Goal: Task Accomplishment & Management: Use online tool/utility

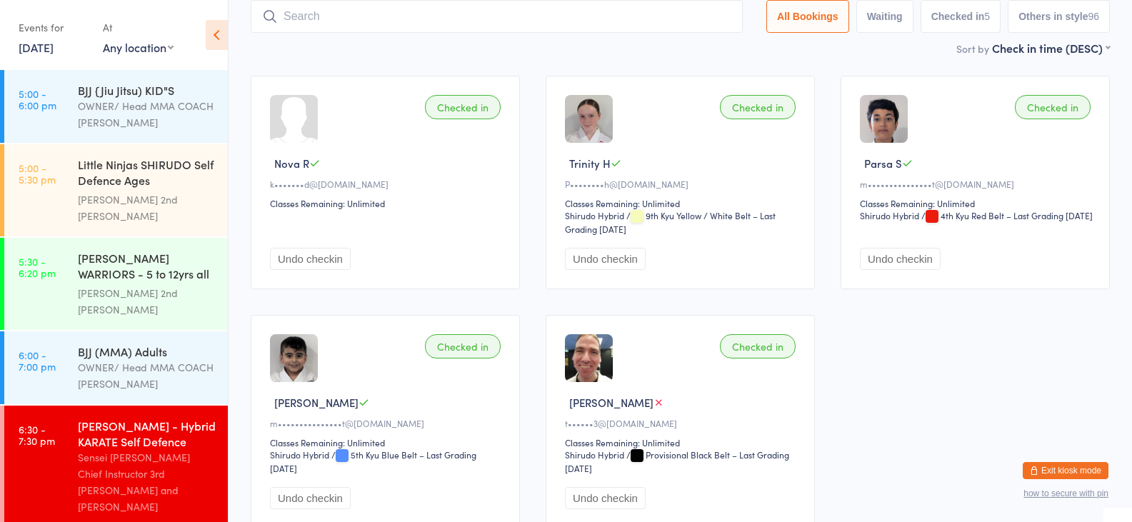
click at [33, 51] on link "[DATE]" at bounding box center [36, 47] width 35 height 16
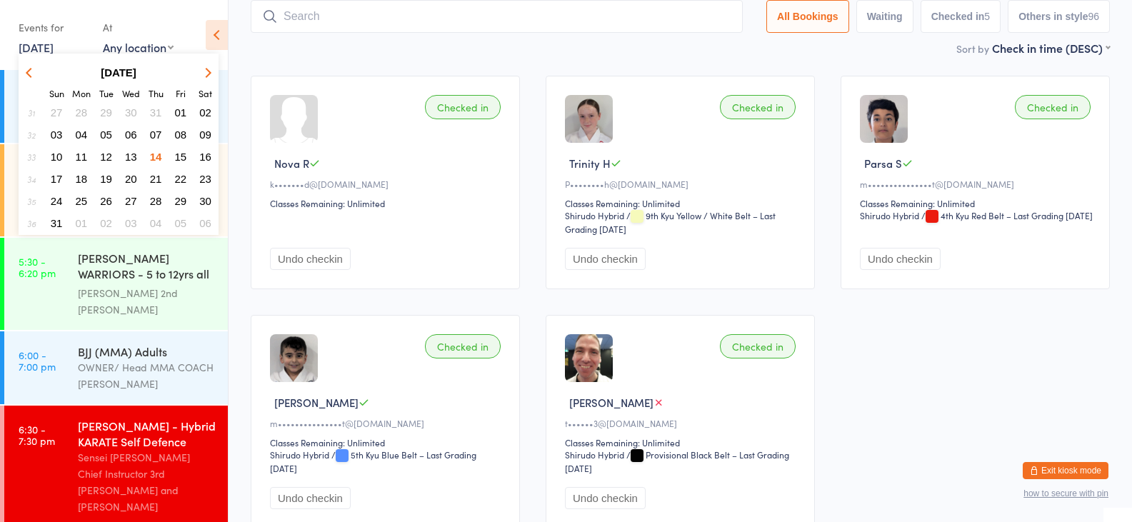
click at [176, 154] on span "15" at bounding box center [181, 157] width 12 height 12
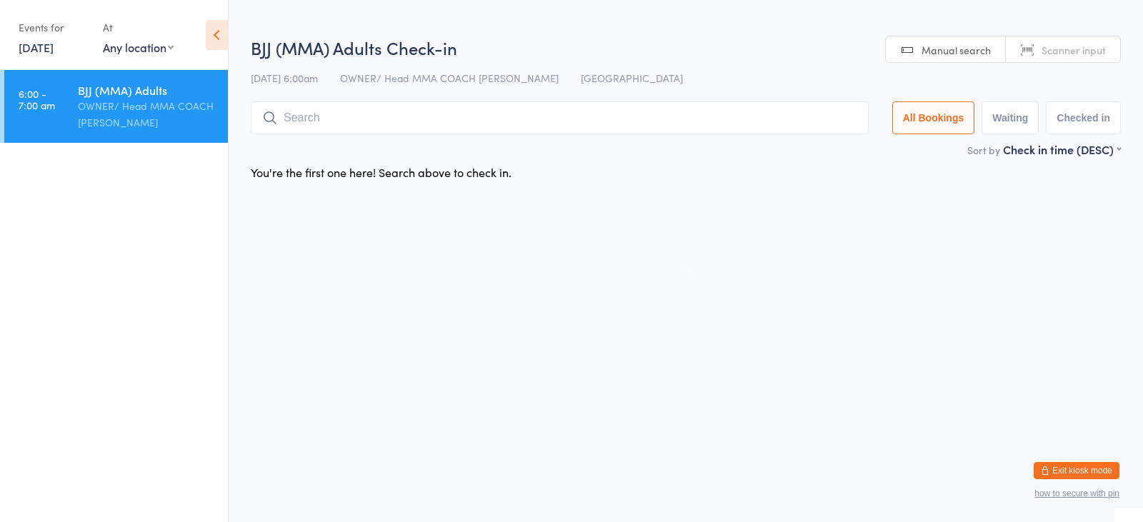
click at [51, 46] on link "[DATE]" at bounding box center [36, 47] width 35 height 16
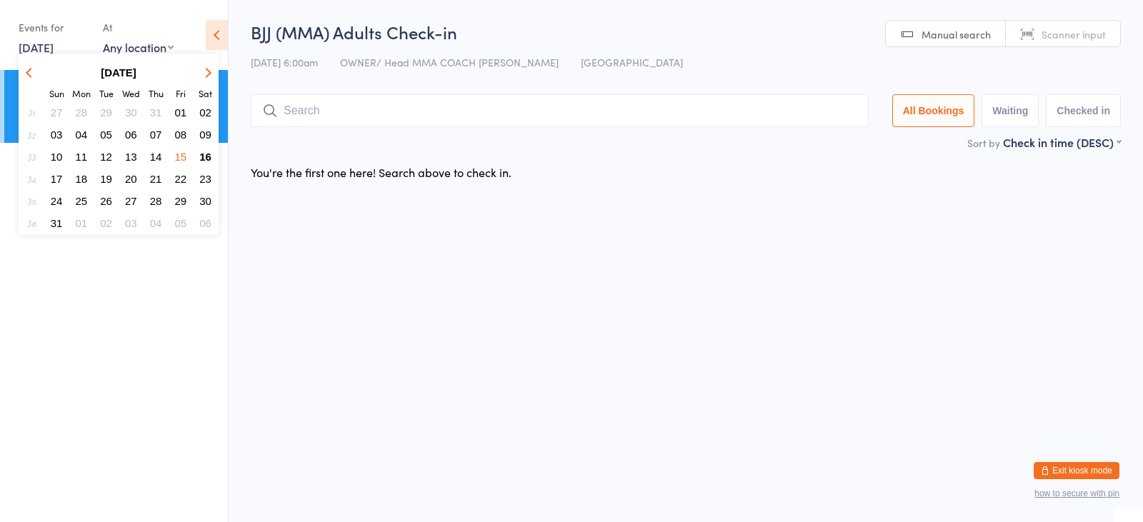
click at [203, 155] on span "16" at bounding box center [205, 157] width 12 height 12
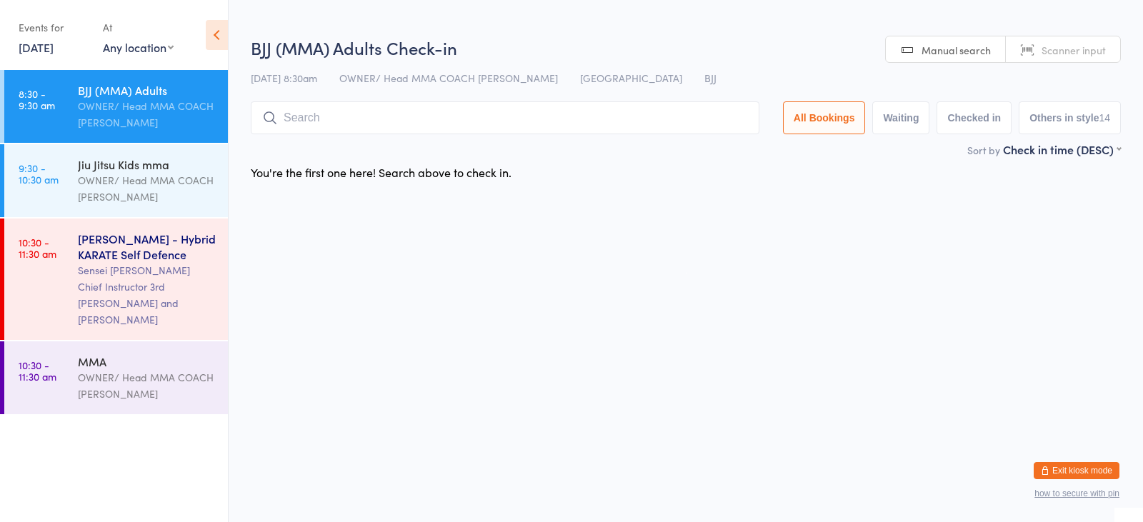
click at [69, 249] on link "10:30 - 11:30 am [PERSON_NAME] - Hybrid KARATE Self Defence Sensei [PERSON_NAME…" at bounding box center [116, 279] width 224 height 121
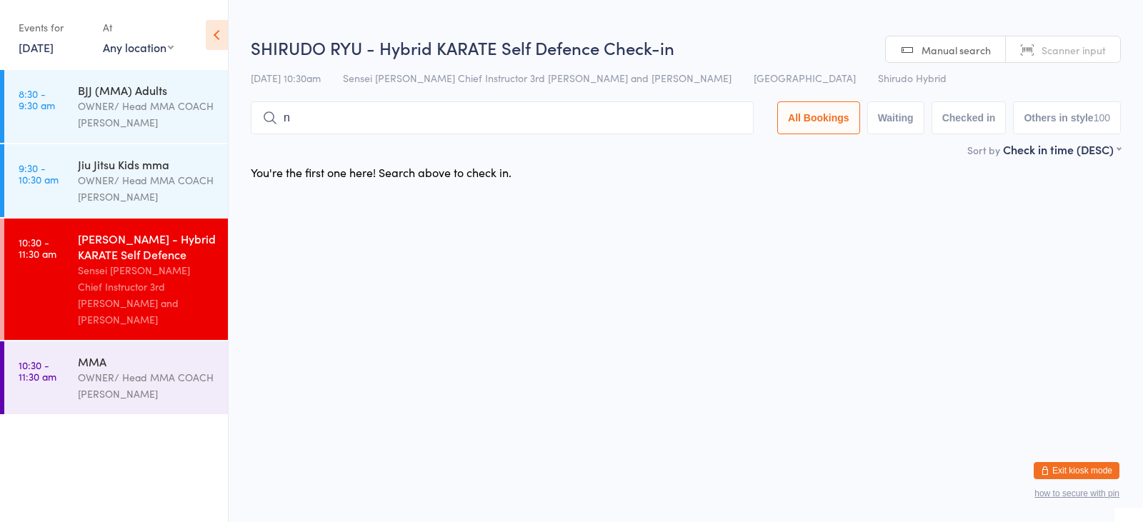
type input "nyra"
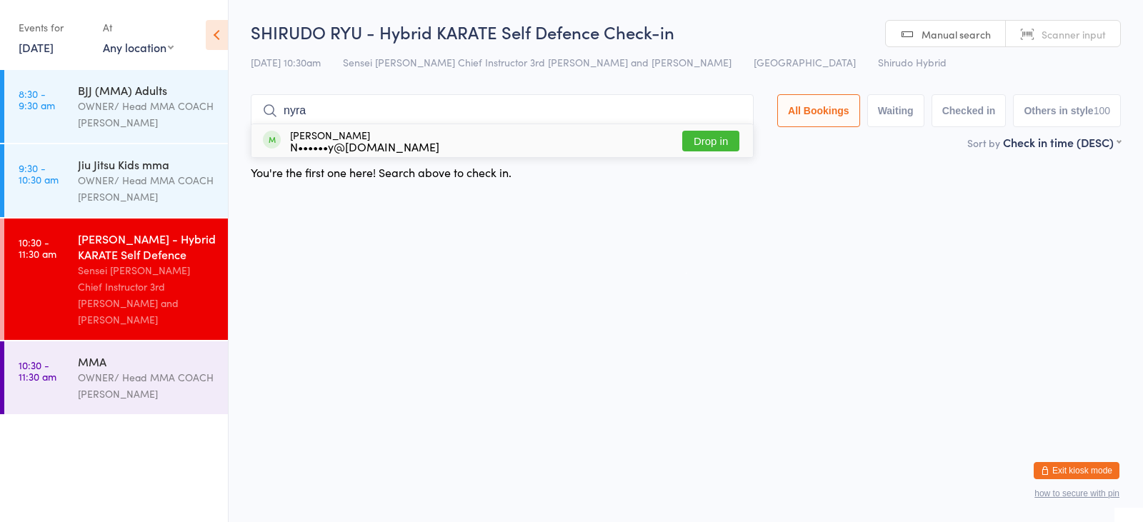
click at [708, 139] on button "Drop in" at bounding box center [710, 141] width 57 height 21
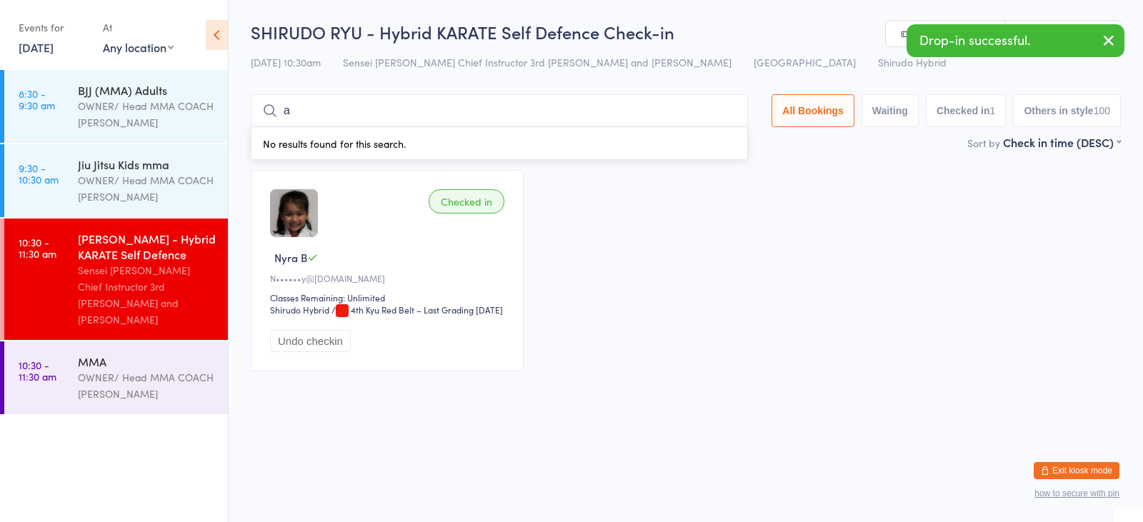
type input "amyra"
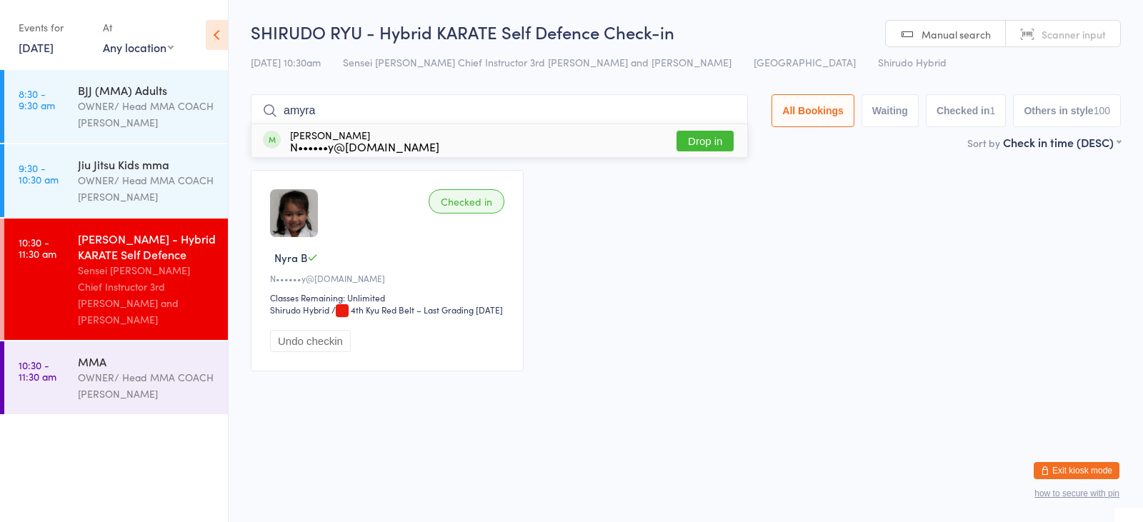
click at [703, 142] on button "Drop in" at bounding box center [704, 141] width 57 height 21
click at [710, 143] on div "Sort by Check in time (DESC) First name (ASC) First name (DESC) Last name (ASC)…" at bounding box center [686, 142] width 870 height 16
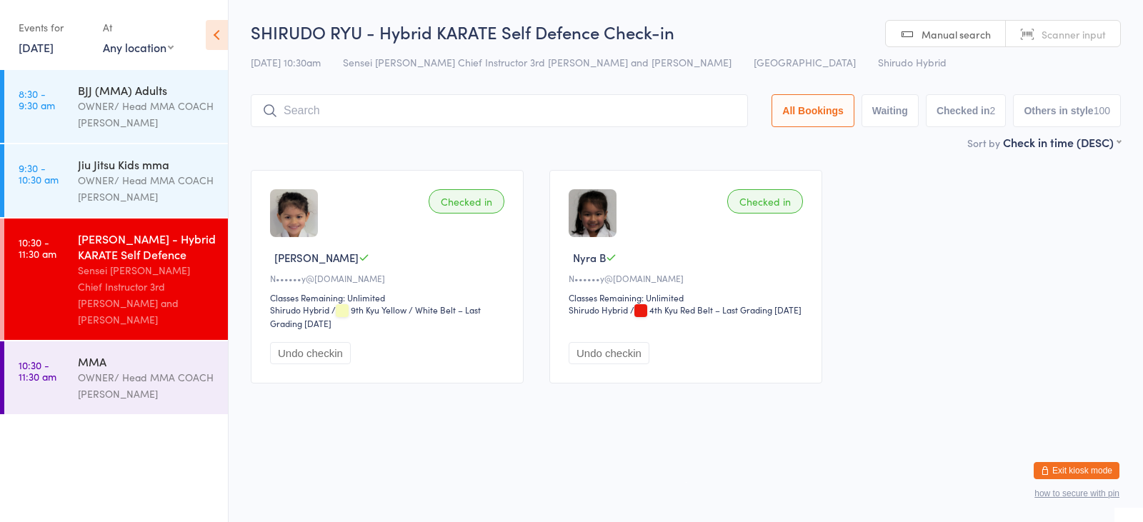
click at [357, 114] on input "search" at bounding box center [499, 110] width 497 height 33
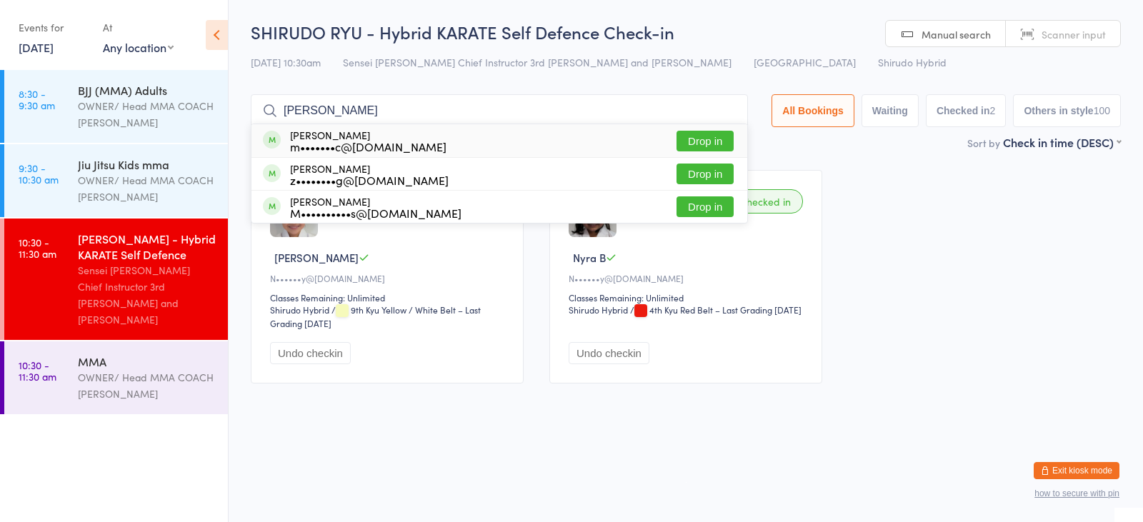
type input "[PERSON_NAME]"
click at [696, 142] on button "Drop in" at bounding box center [704, 141] width 57 height 21
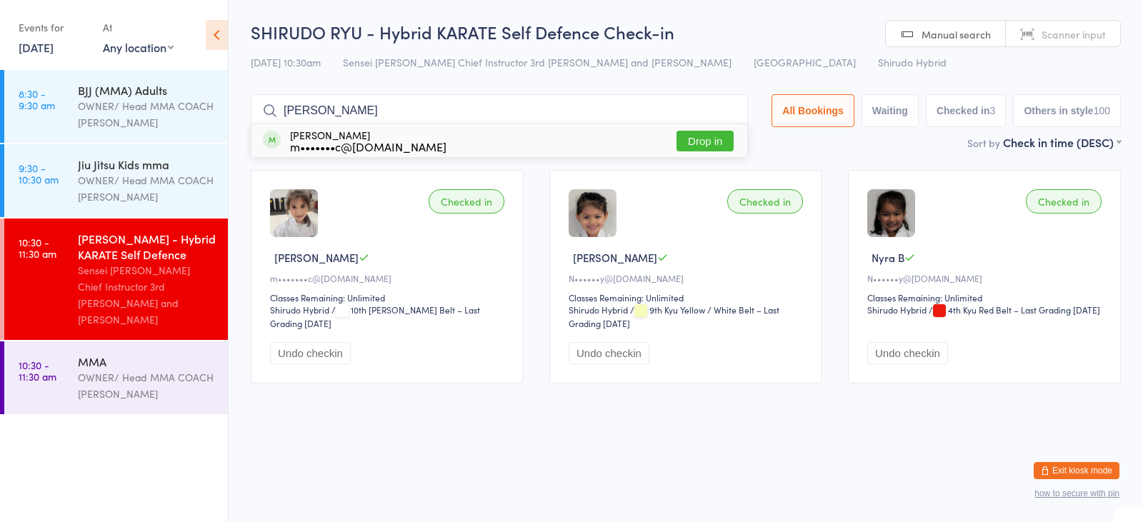
type input "[PERSON_NAME]"
